Goal: Find specific page/section: Find specific page/section

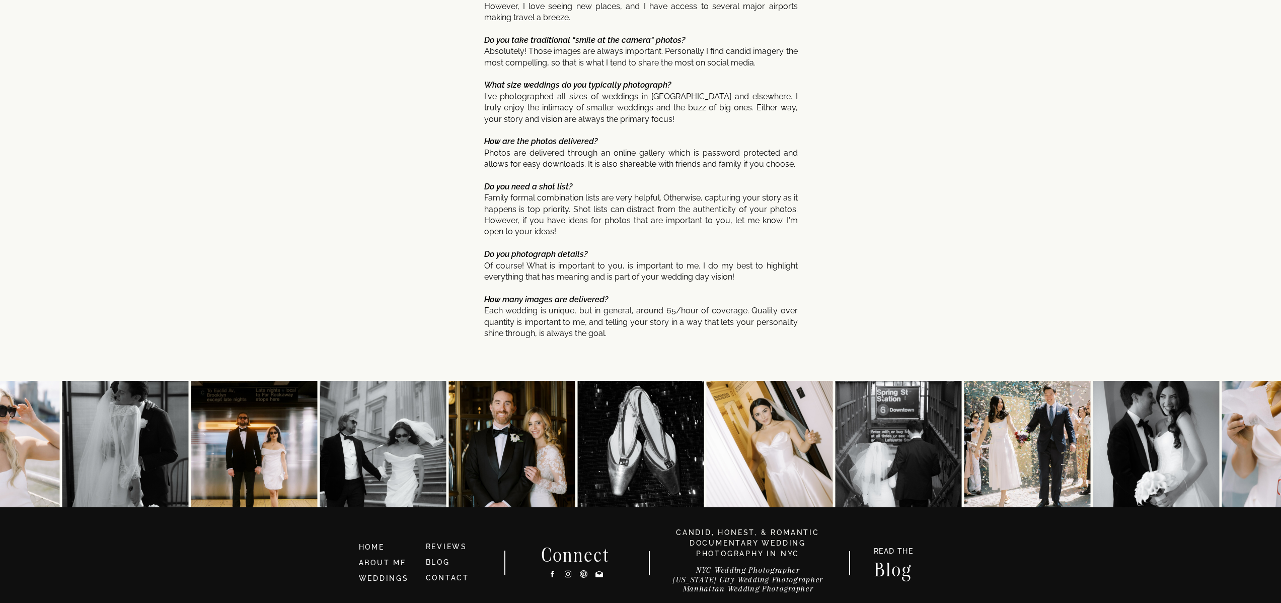
scroll to position [4817, 0]
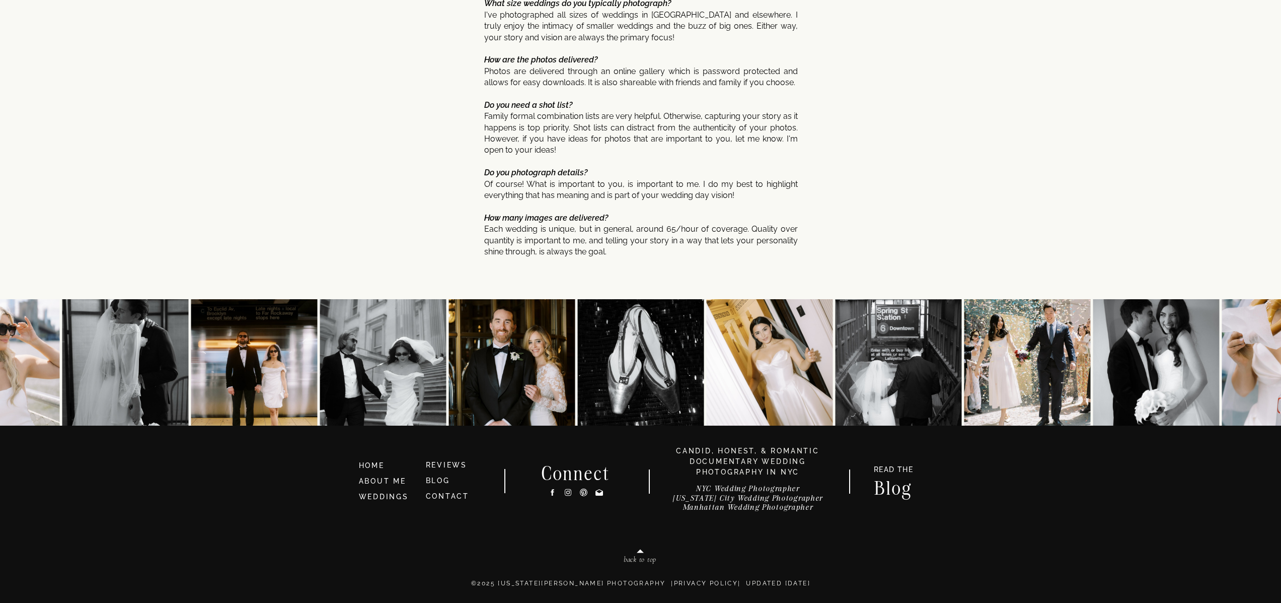
scroll to position [4683, 0]
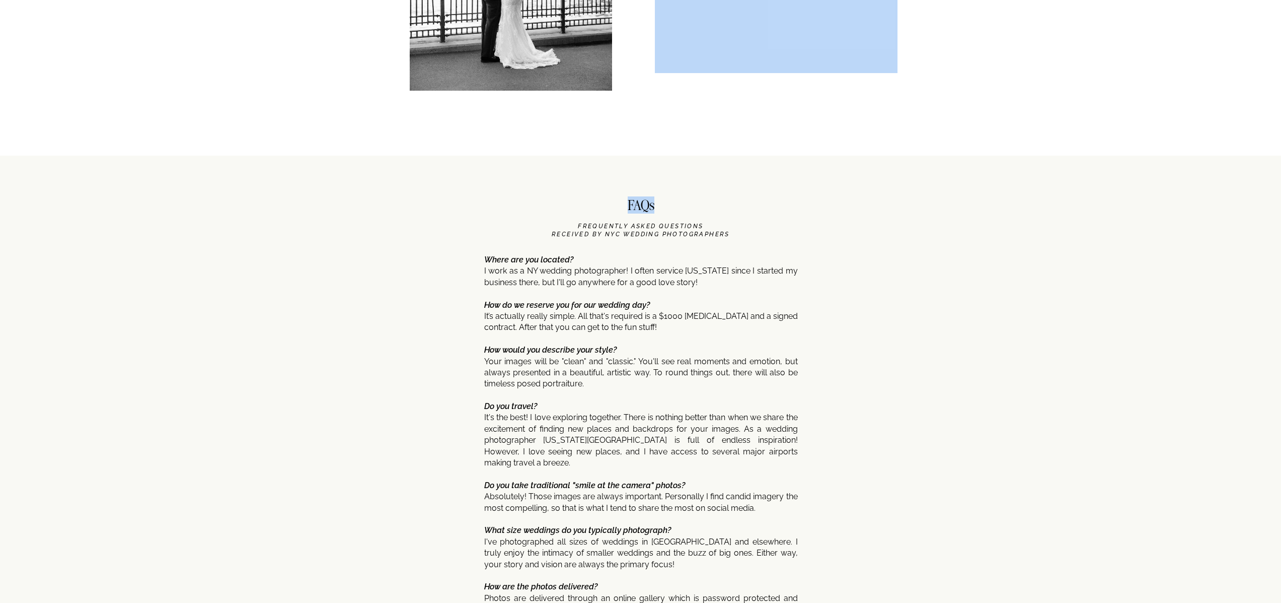
drag, startPoint x: 586, startPoint y: 225, endPoint x: 725, endPoint y: 234, distance: 139.8
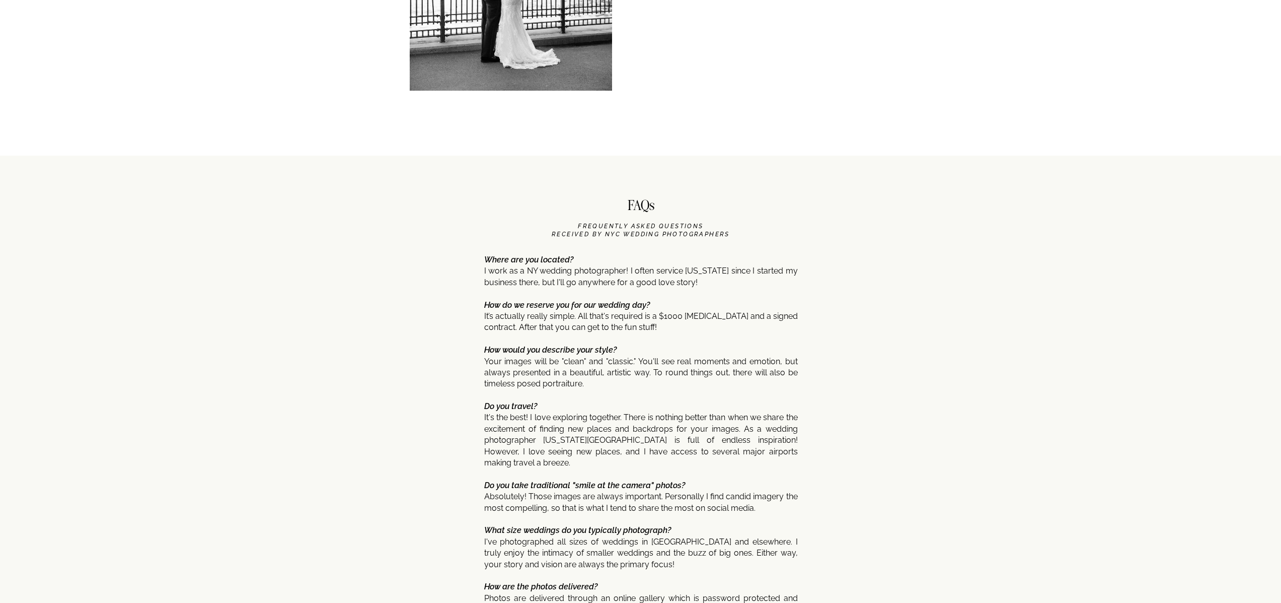
drag, startPoint x: 729, startPoint y: 234, endPoint x: 610, endPoint y: 231, distance: 119.3
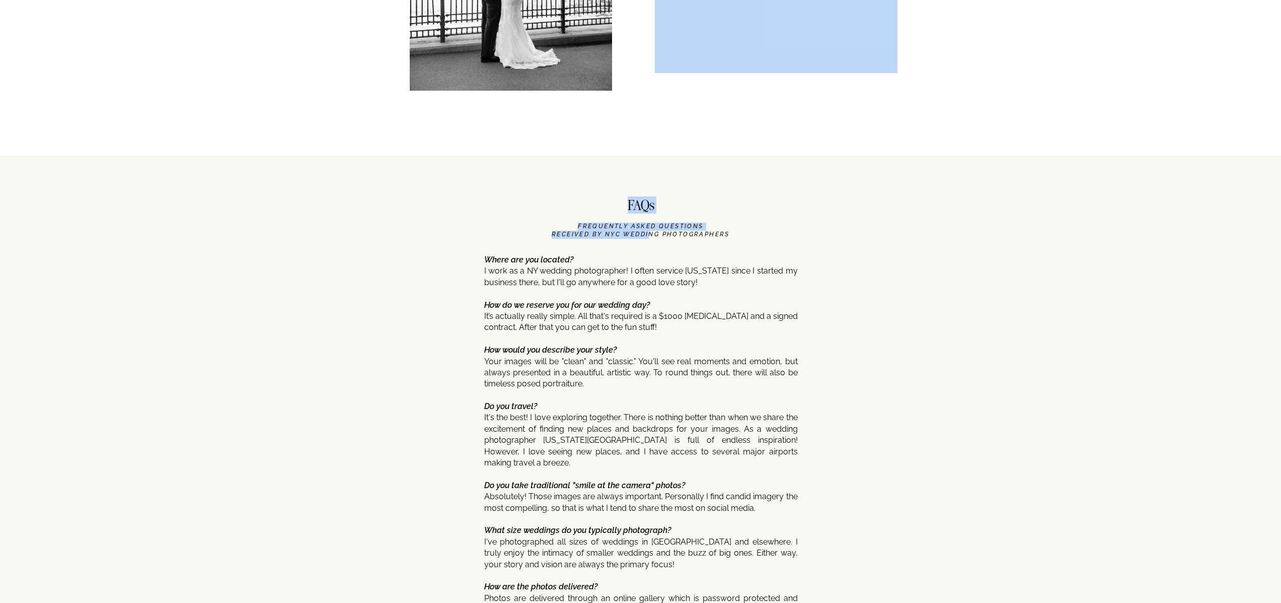
click at [600, 231] on icon "FREQUENTLY ASKED QUESTIONS received by nyc wedding photographerS" at bounding box center [641, 230] width 178 height 15
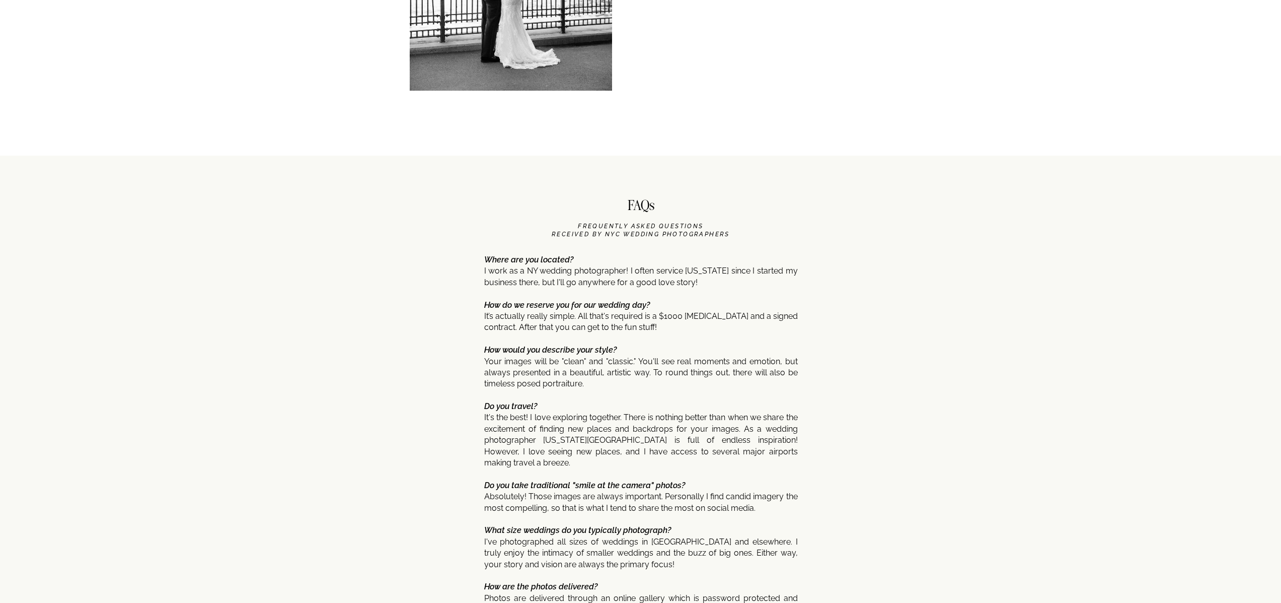
click at [598, 230] on icon "FREQUENTLY ASKED QUESTIONS received by nyc wedding photographerS" at bounding box center [641, 230] width 178 height 15
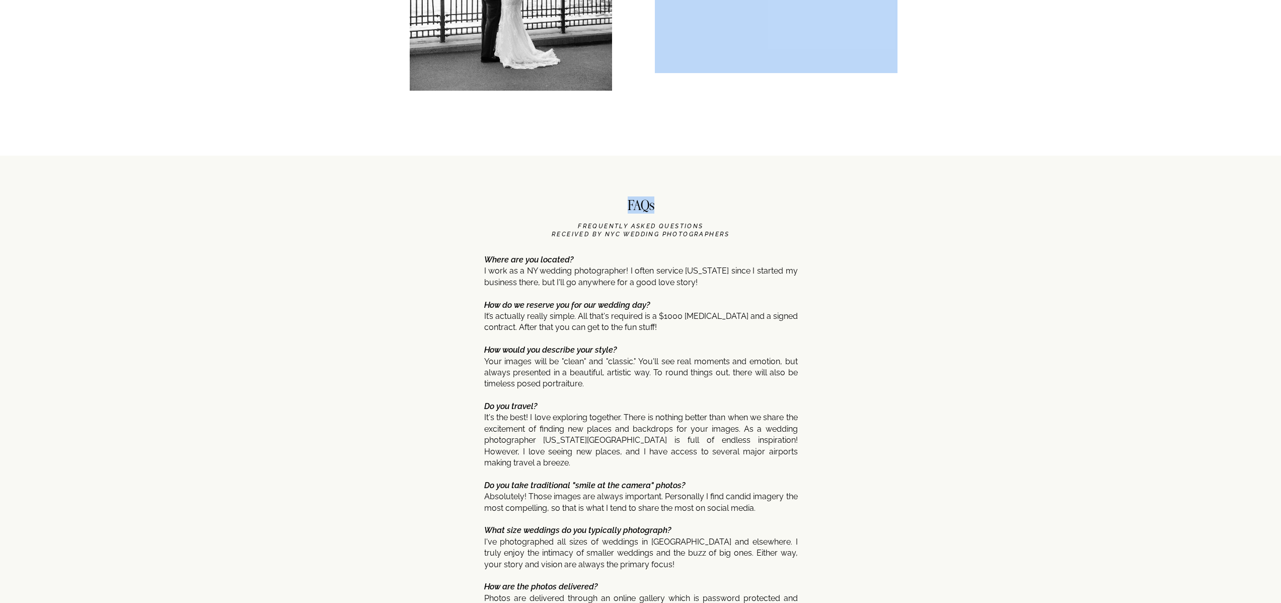
drag, startPoint x: 580, startPoint y: 226, endPoint x: 723, endPoint y: 232, distance: 143.1
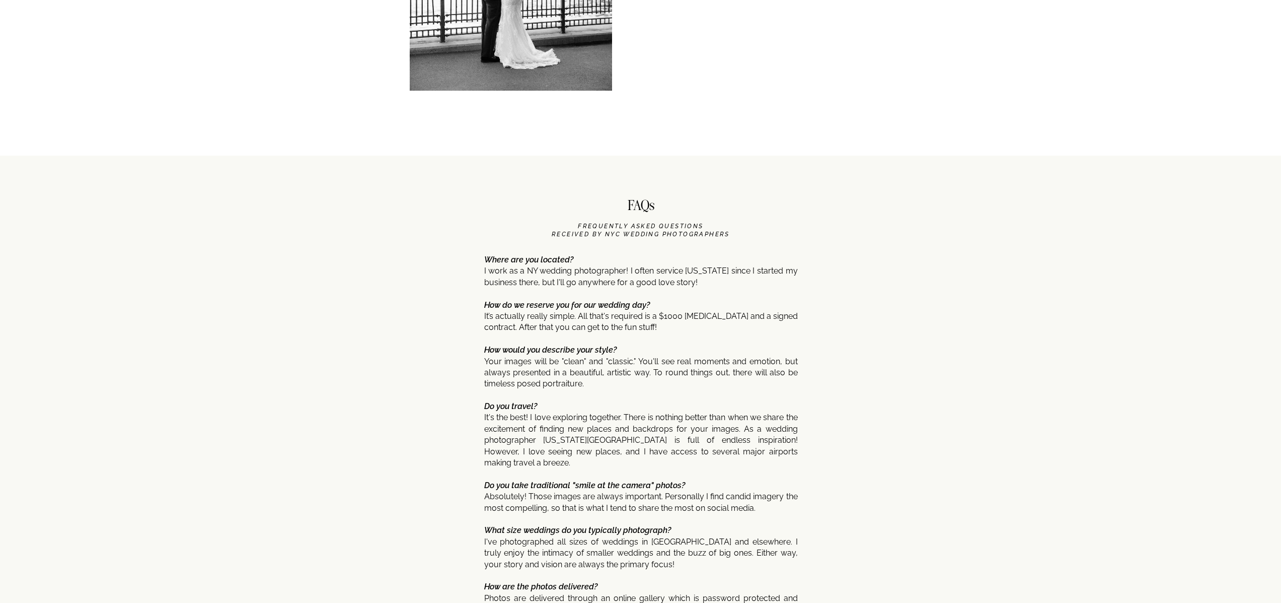
drag, startPoint x: 722, startPoint y: 232, endPoint x: 671, endPoint y: 233, distance: 51.4
click at [636, 231] on icon "FREQUENTLY ASKED QUESTIONS received by nyc wedding photographerS" at bounding box center [641, 230] width 178 height 15
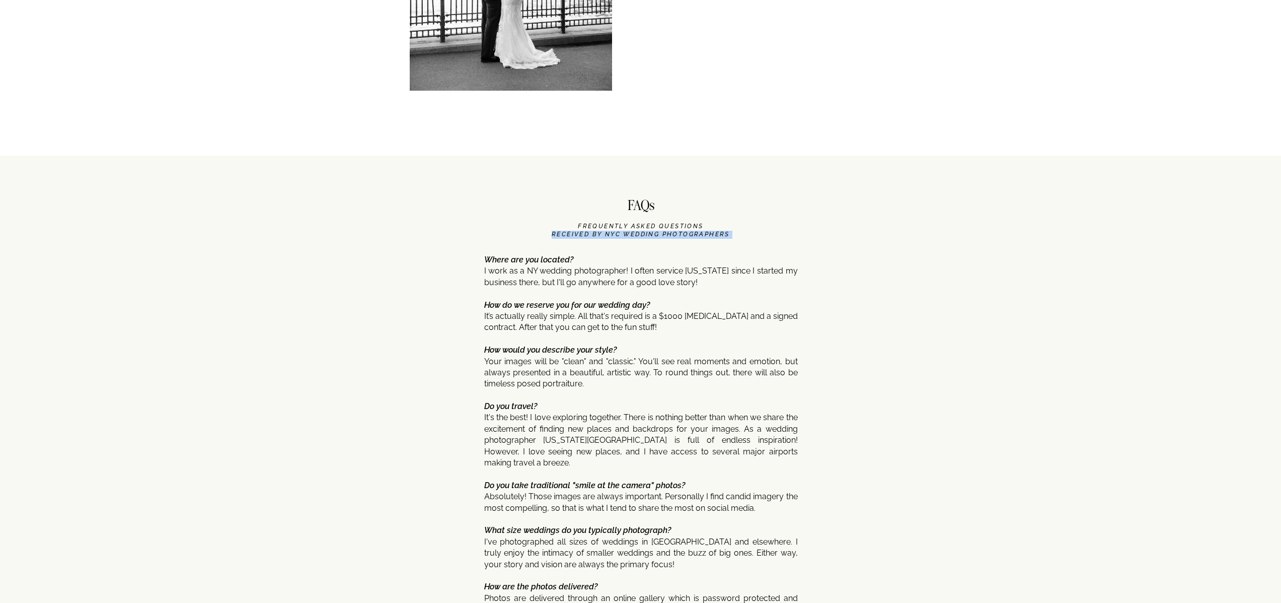
copy h3 "received by nyc wedding photographerS"
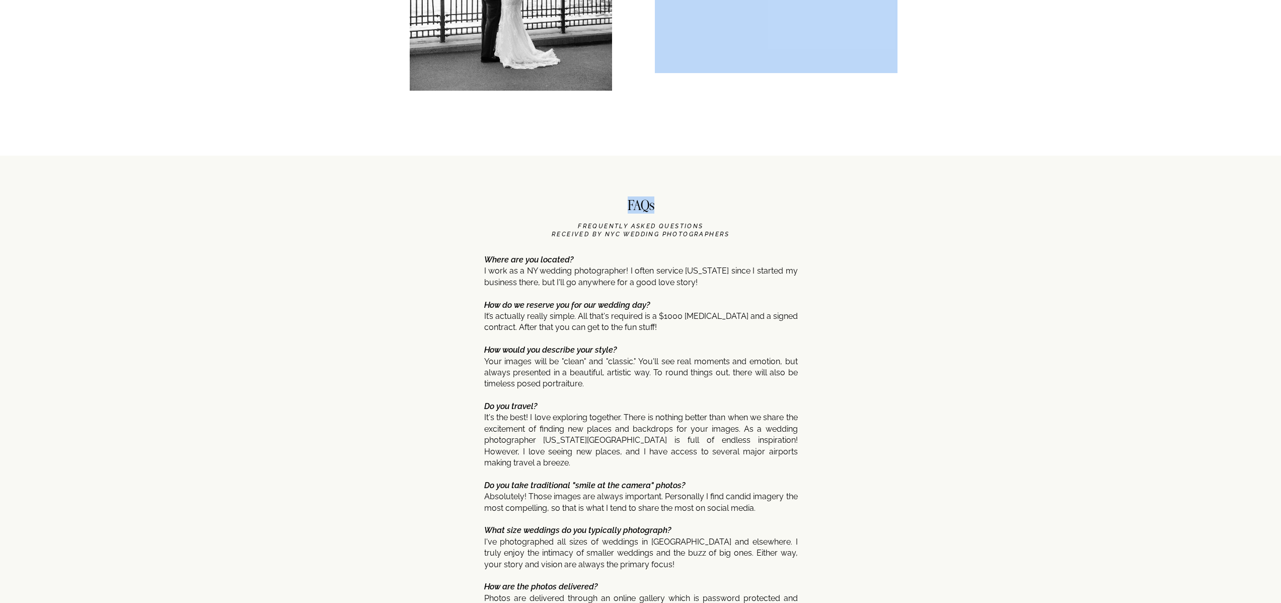
drag, startPoint x: 579, startPoint y: 225, endPoint x: 585, endPoint y: 153, distance: 72.2
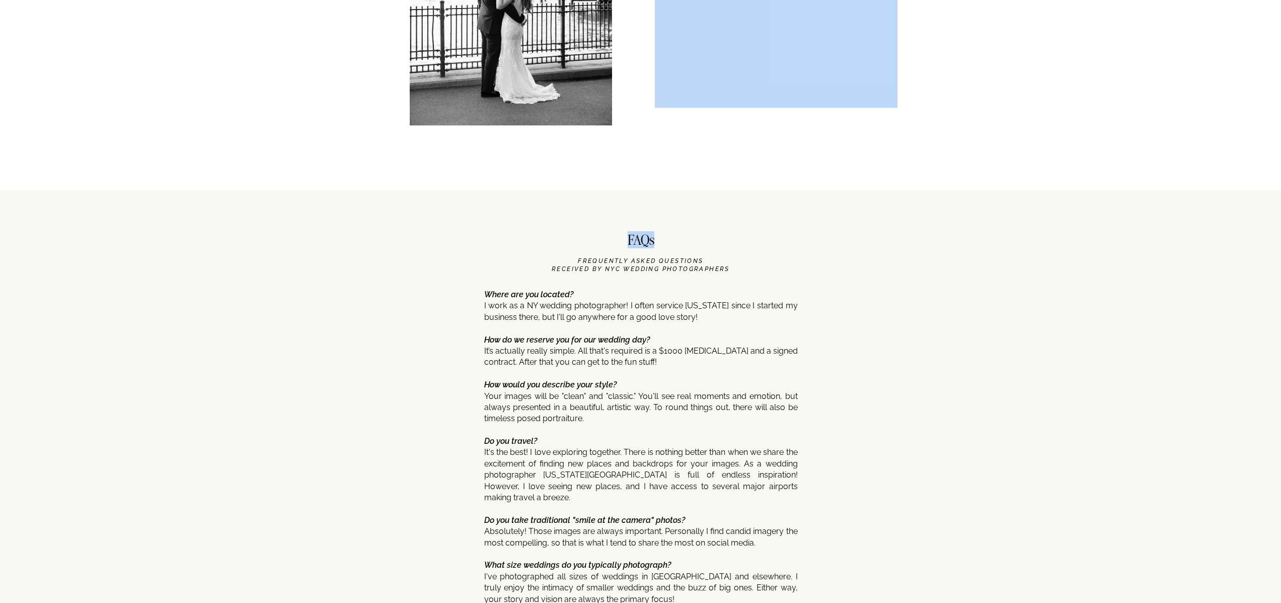
scroll to position [4682, 0]
